Goal: Task Accomplishment & Management: Manage account settings

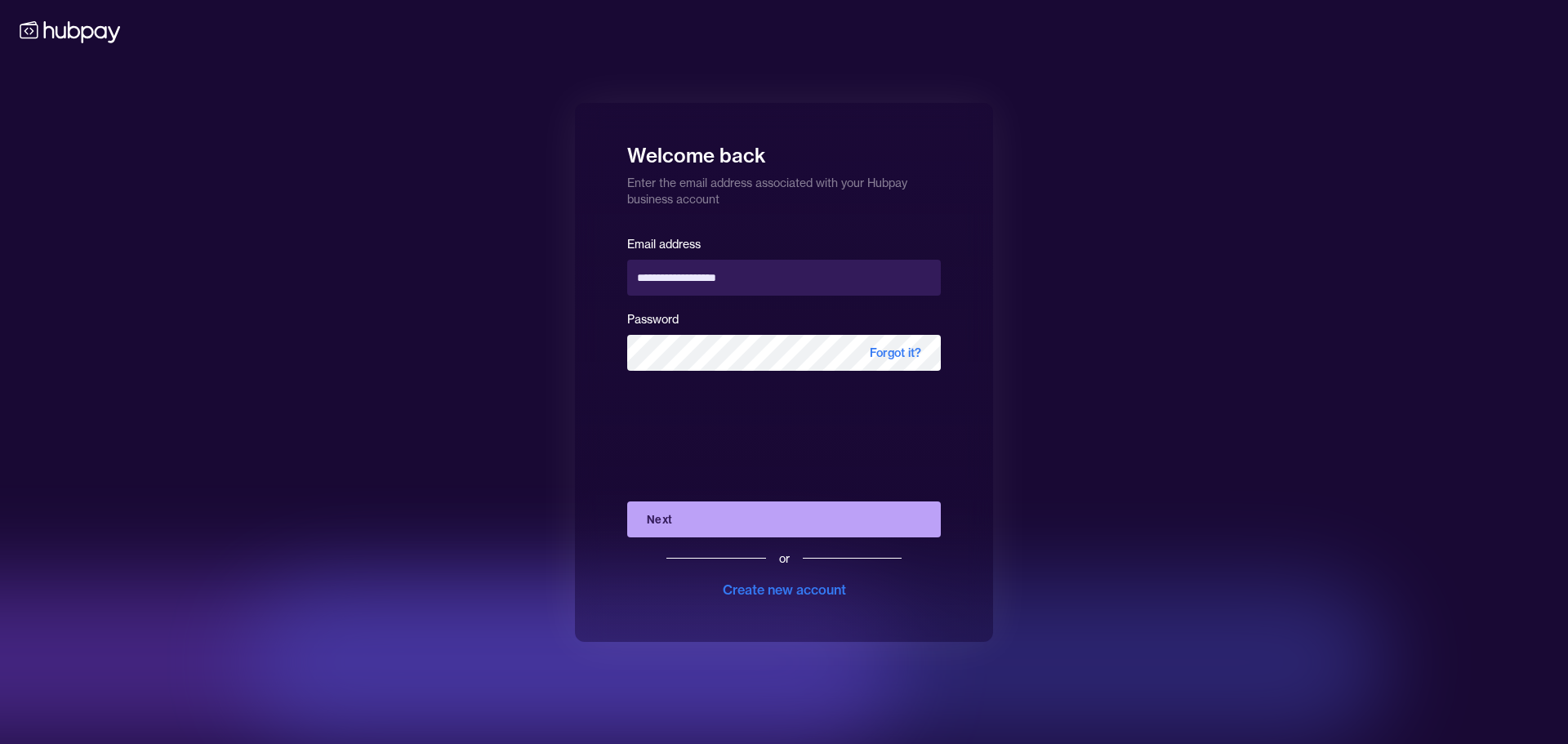
click at [694, 511] on button "Next" at bounding box center [784, 519] width 314 height 36
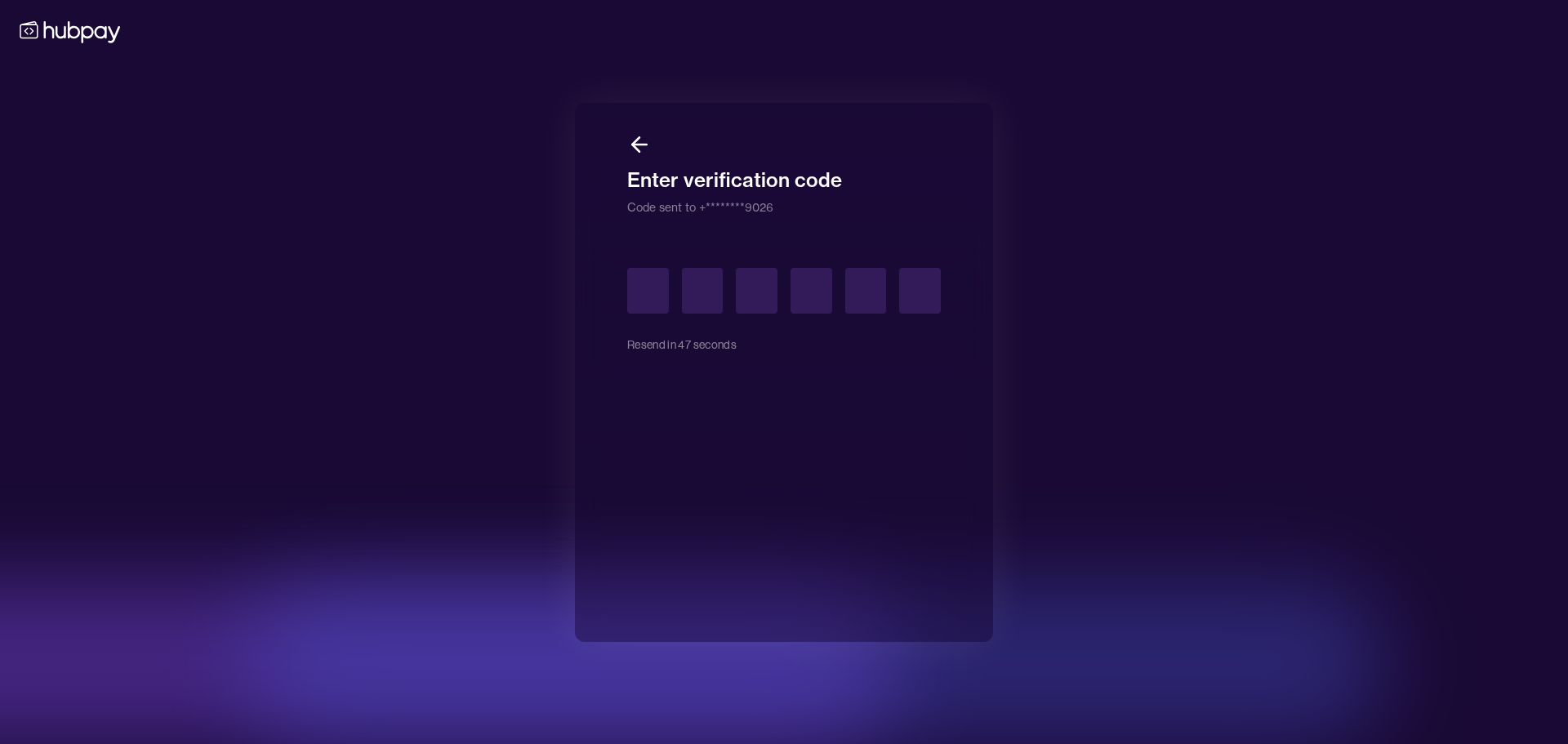
type input "*"
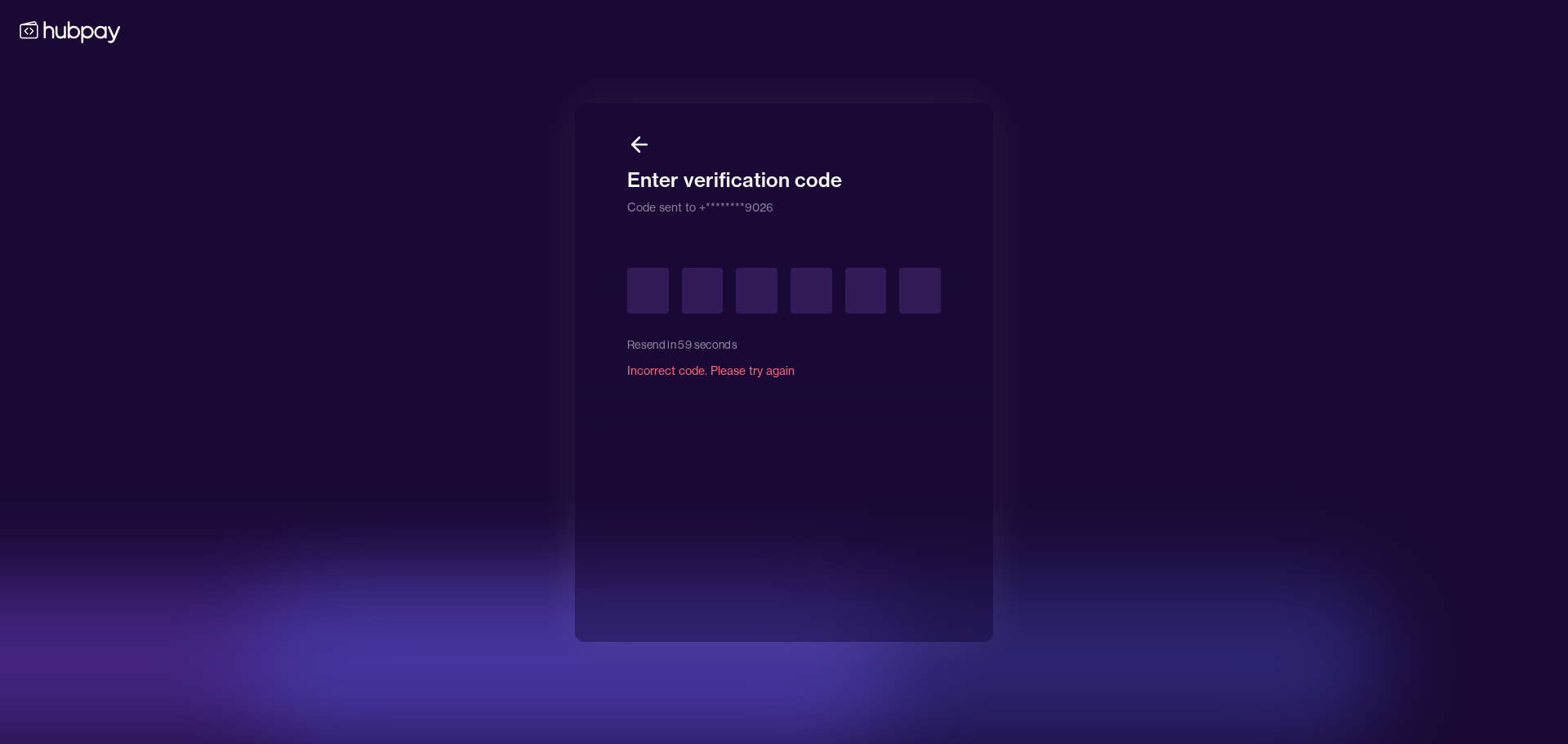
type input "*"
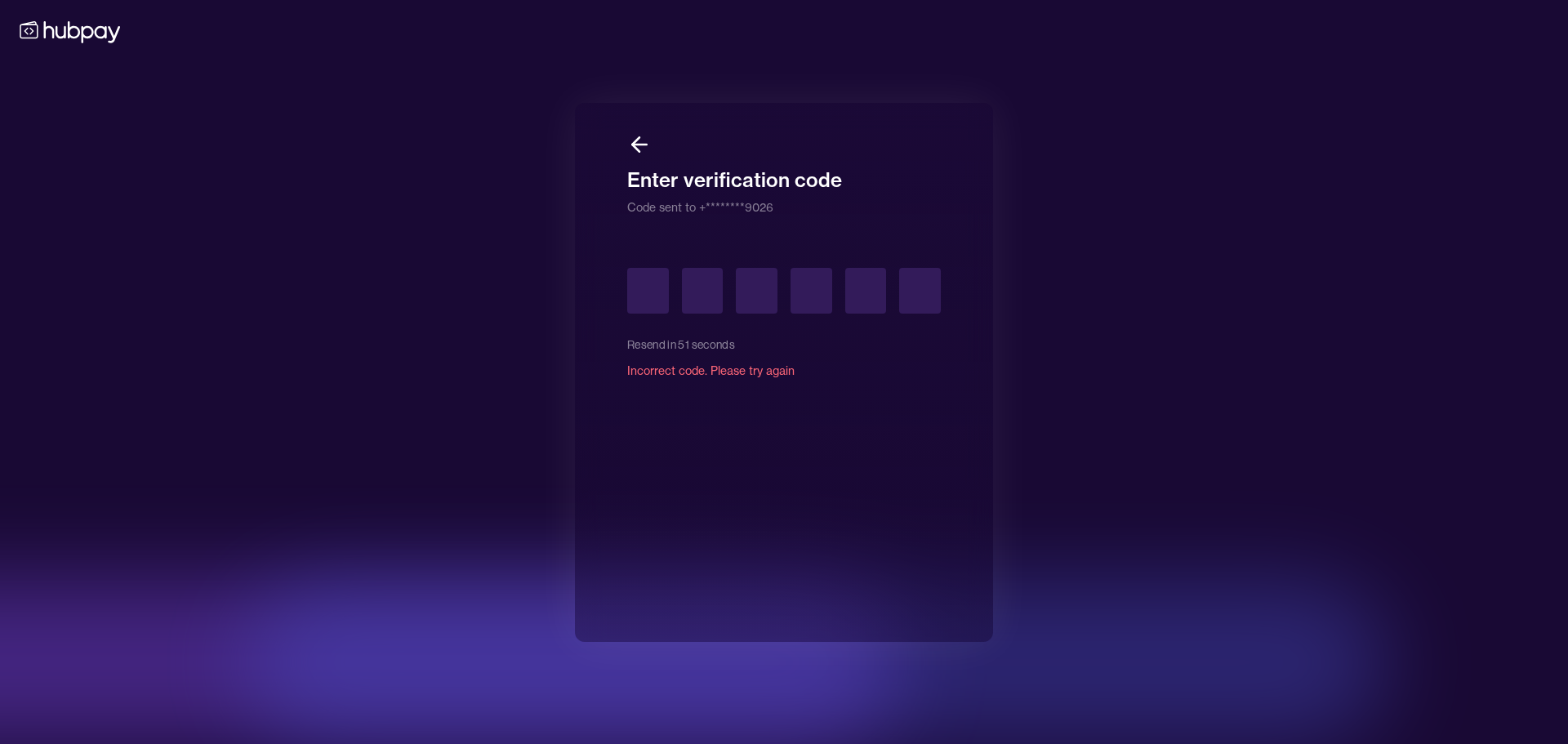
type input "*"
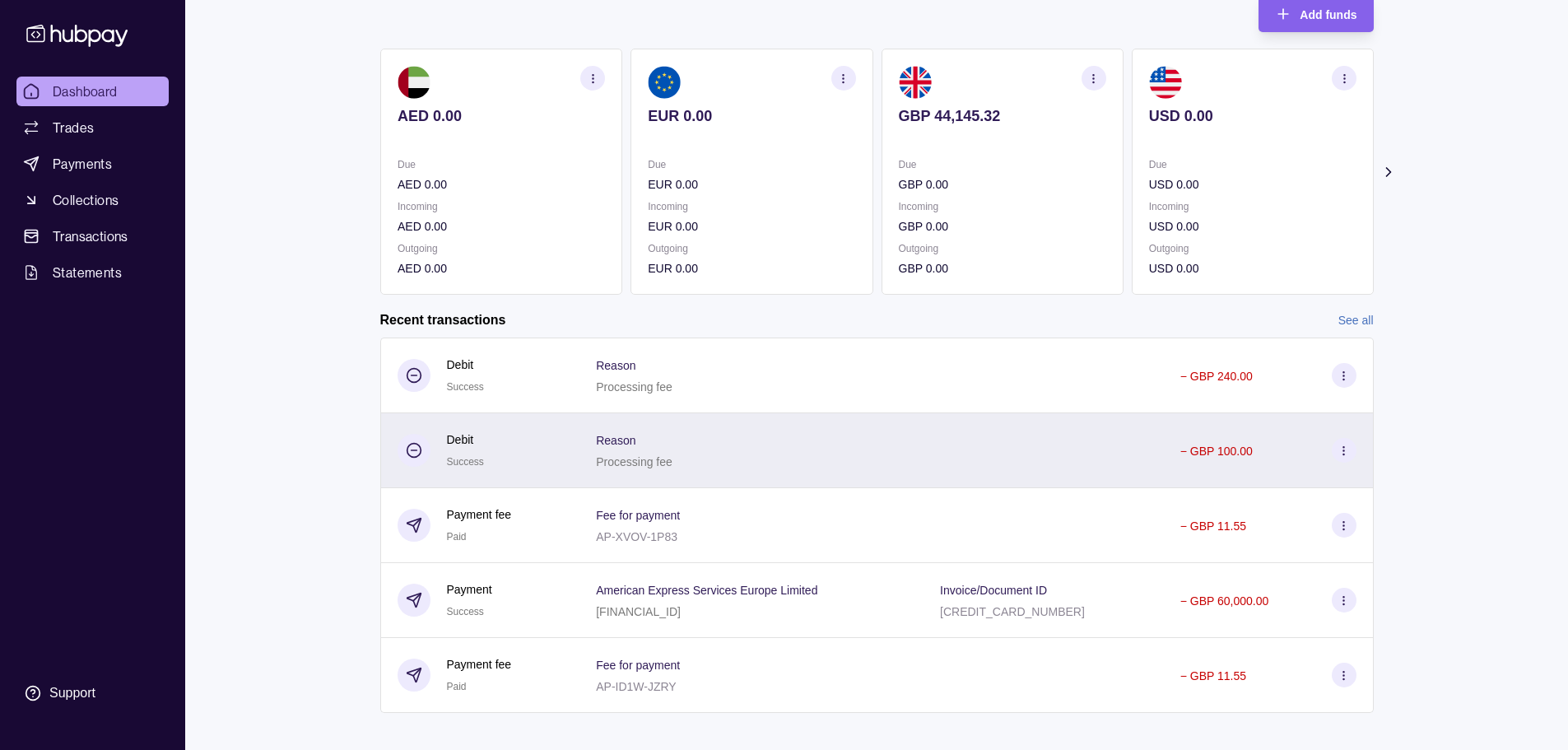
scroll to position [126, 0]
